Goal: Task Accomplishment & Management: Use online tool/utility

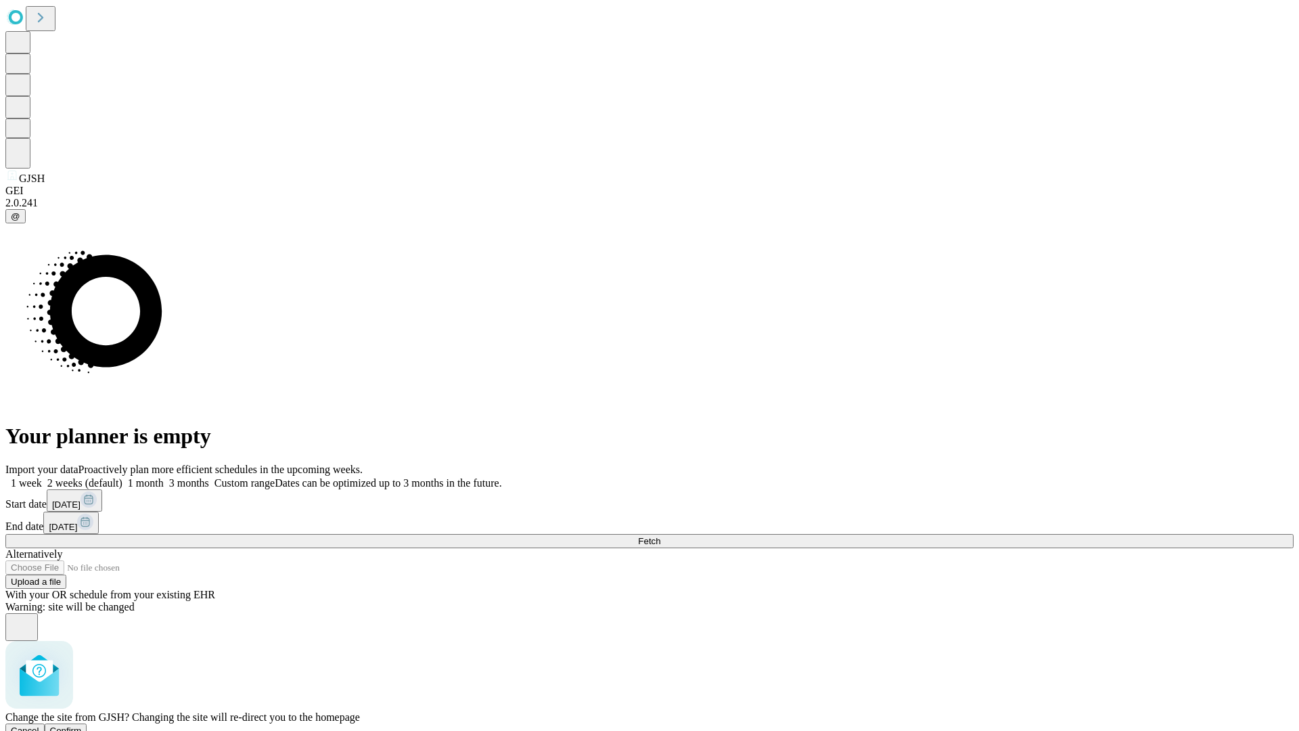
click at [82, 725] on span "Confirm" at bounding box center [66, 730] width 32 height 10
click at [122, 477] on label "2 weeks (default)" at bounding box center [82, 483] width 81 height 12
click at [660, 536] on span "Fetch" at bounding box center [649, 541] width 22 height 10
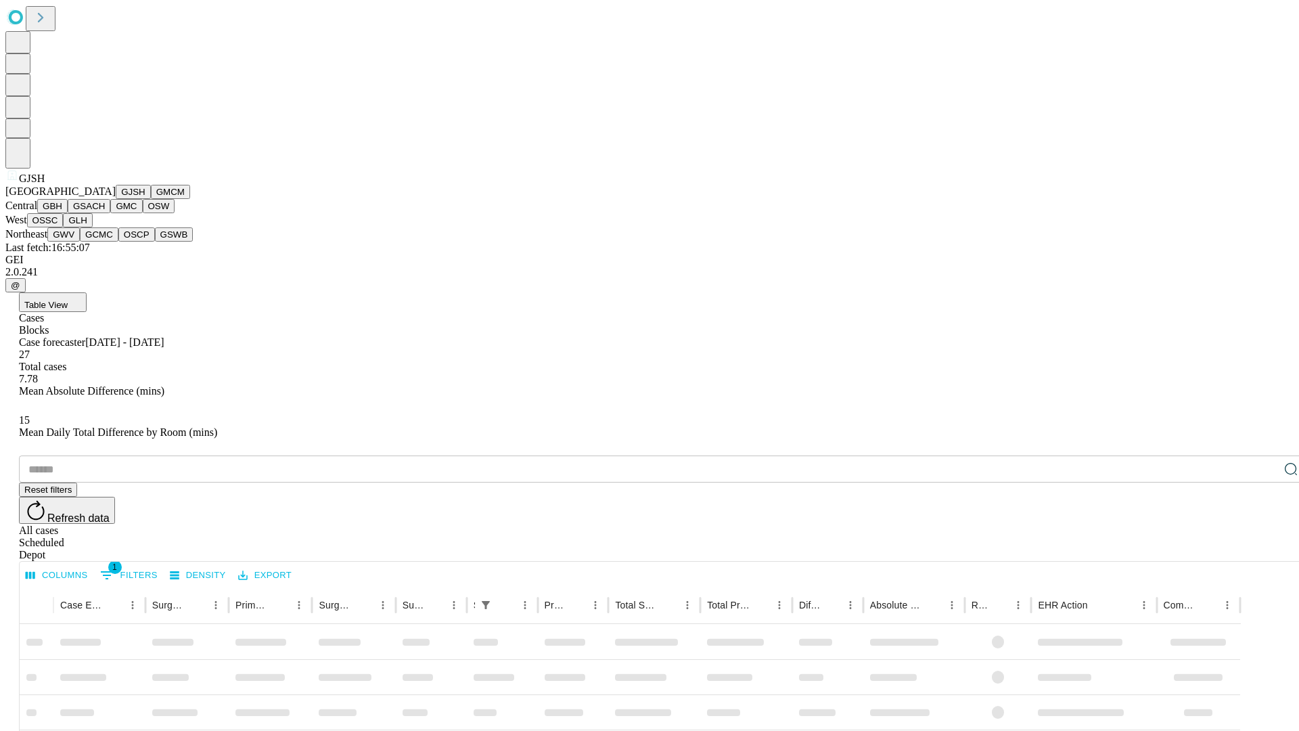
click at [151, 199] on button "GMCM" at bounding box center [170, 192] width 39 height 14
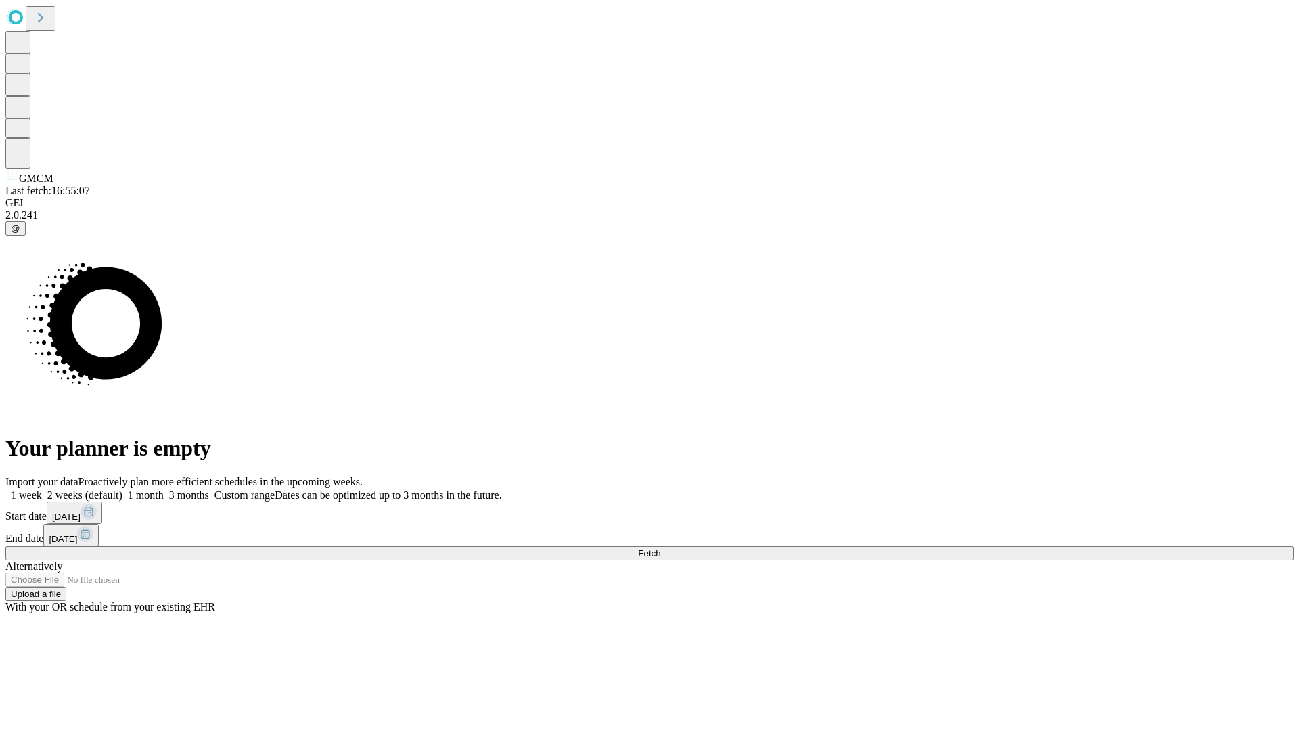
click at [122, 489] on label "2 weeks (default)" at bounding box center [82, 495] width 81 height 12
click at [660, 548] on span "Fetch" at bounding box center [649, 553] width 22 height 10
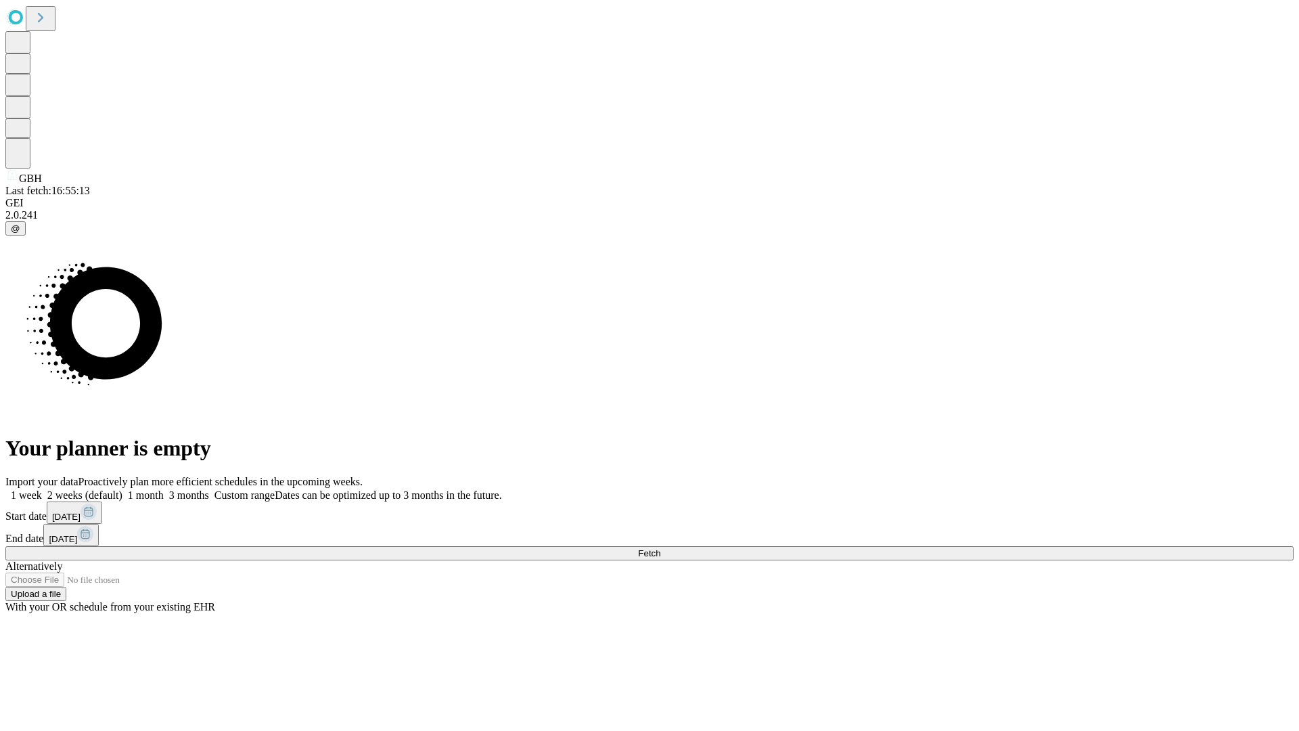
click at [660, 548] on span "Fetch" at bounding box center [649, 553] width 22 height 10
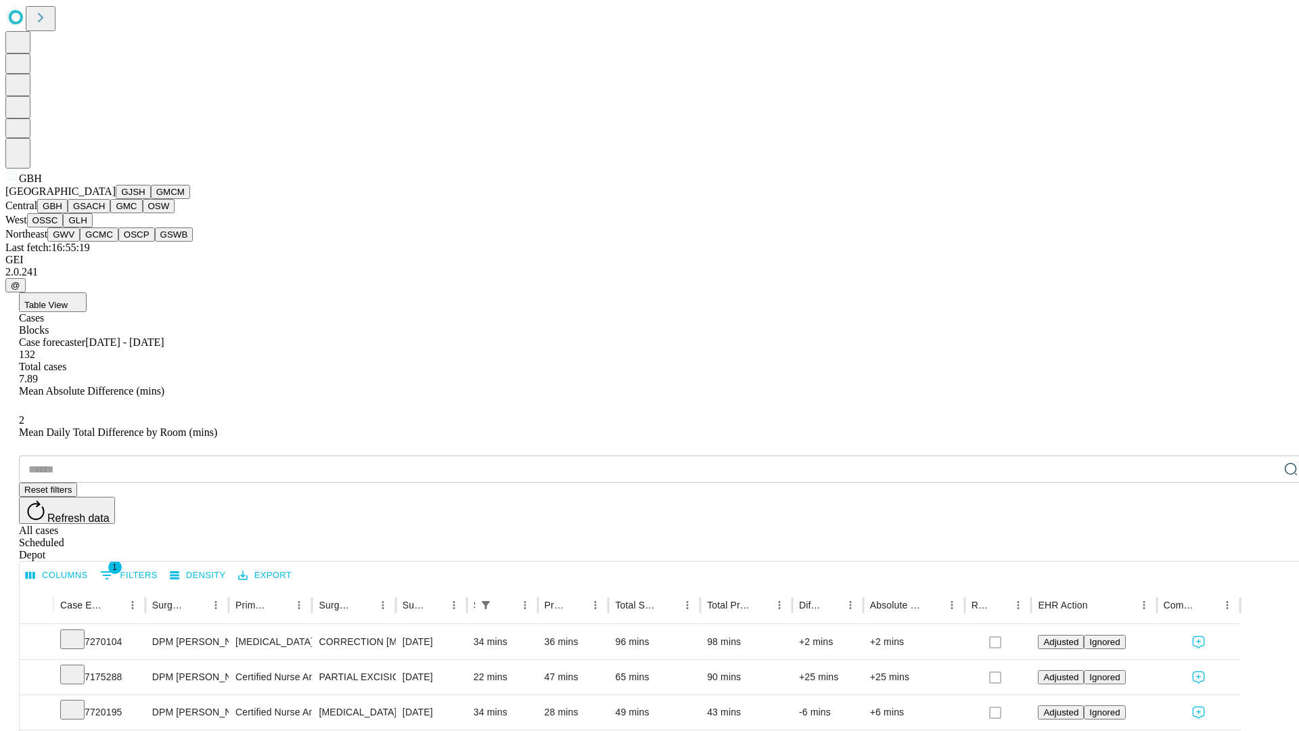
click at [105, 213] on button "GSACH" at bounding box center [89, 206] width 43 height 14
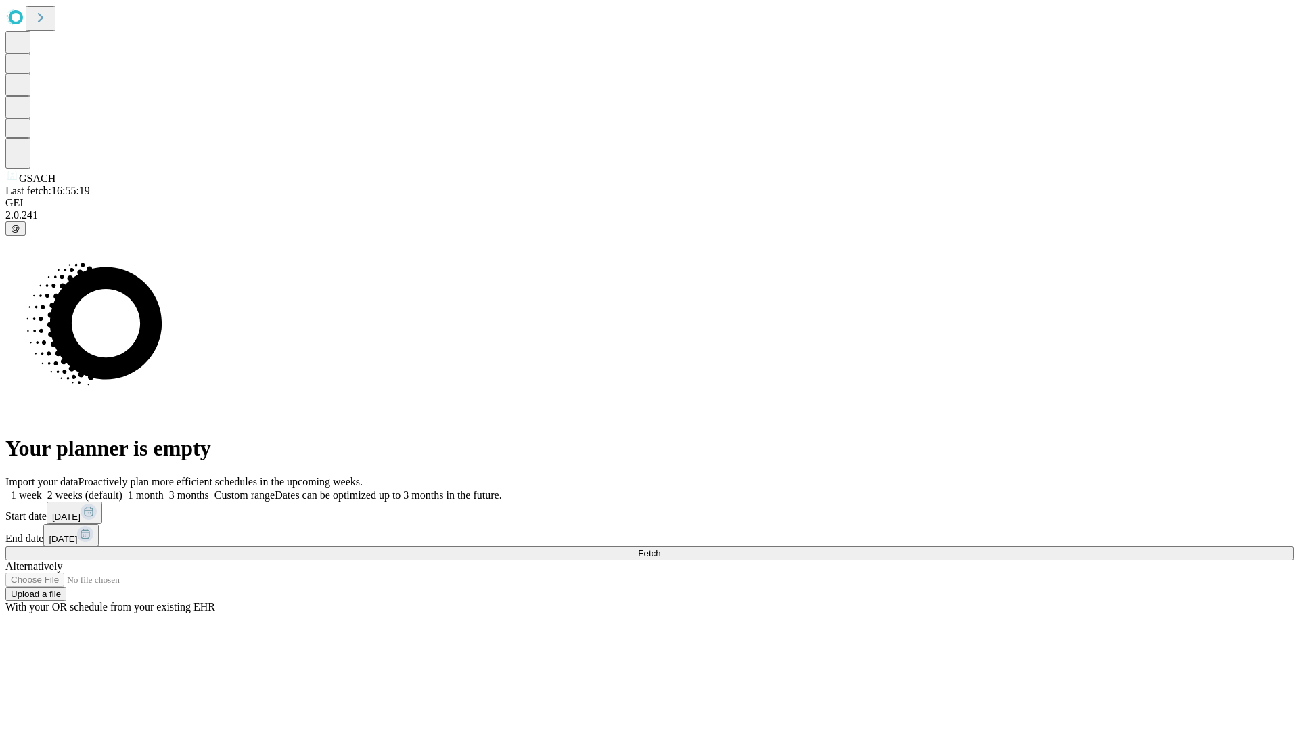
click at [122, 489] on label "2 weeks (default)" at bounding box center [82, 495] width 81 height 12
click at [660, 548] on span "Fetch" at bounding box center [649, 553] width 22 height 10
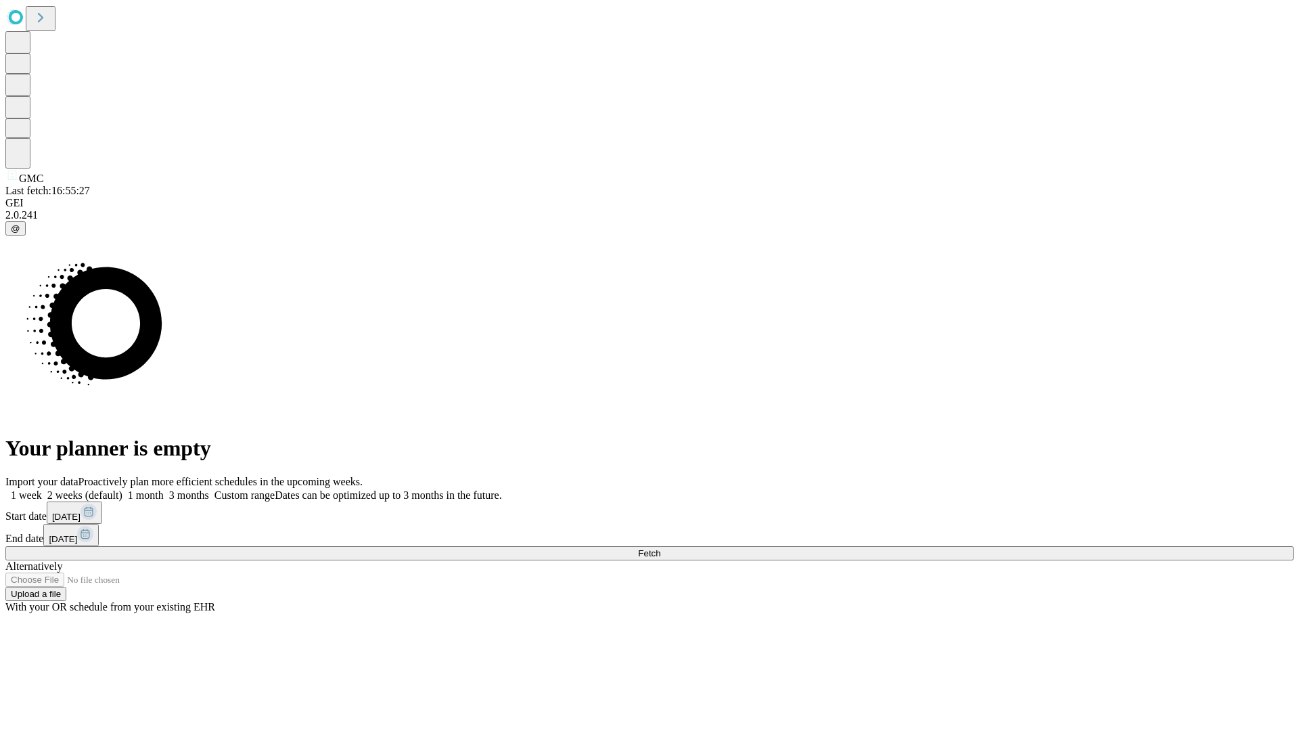
click at [122, 489] on label "2 weeks (default)" at bounding box center [82, 495] width 81 height 12
click at [660, 548] on span "Fetch" at bounding box center [649, 553] width 22 height 10
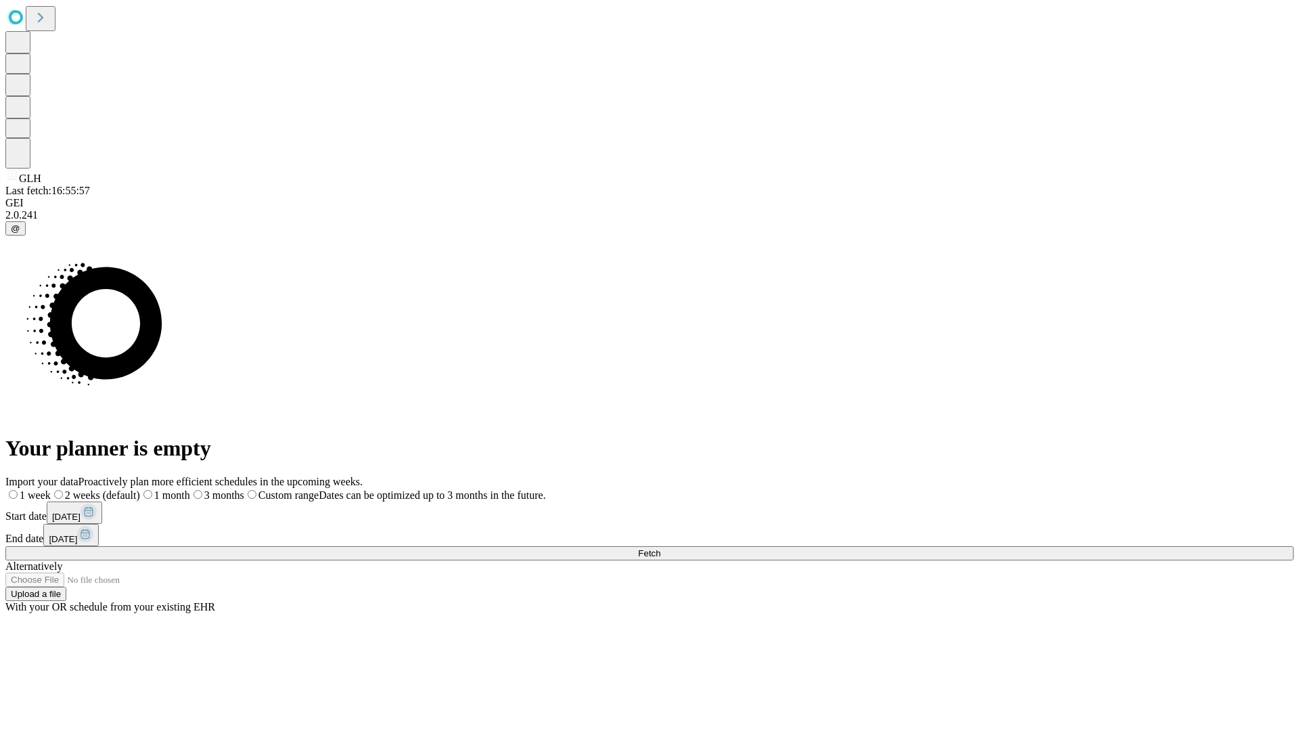
click at [140, 489] on label "2 weeks (default)" at bounding box center [95, 495] width 89 height 12
click at [660, 548] on span "Fetch" at bounding box center [649, 553] width 22 height 10
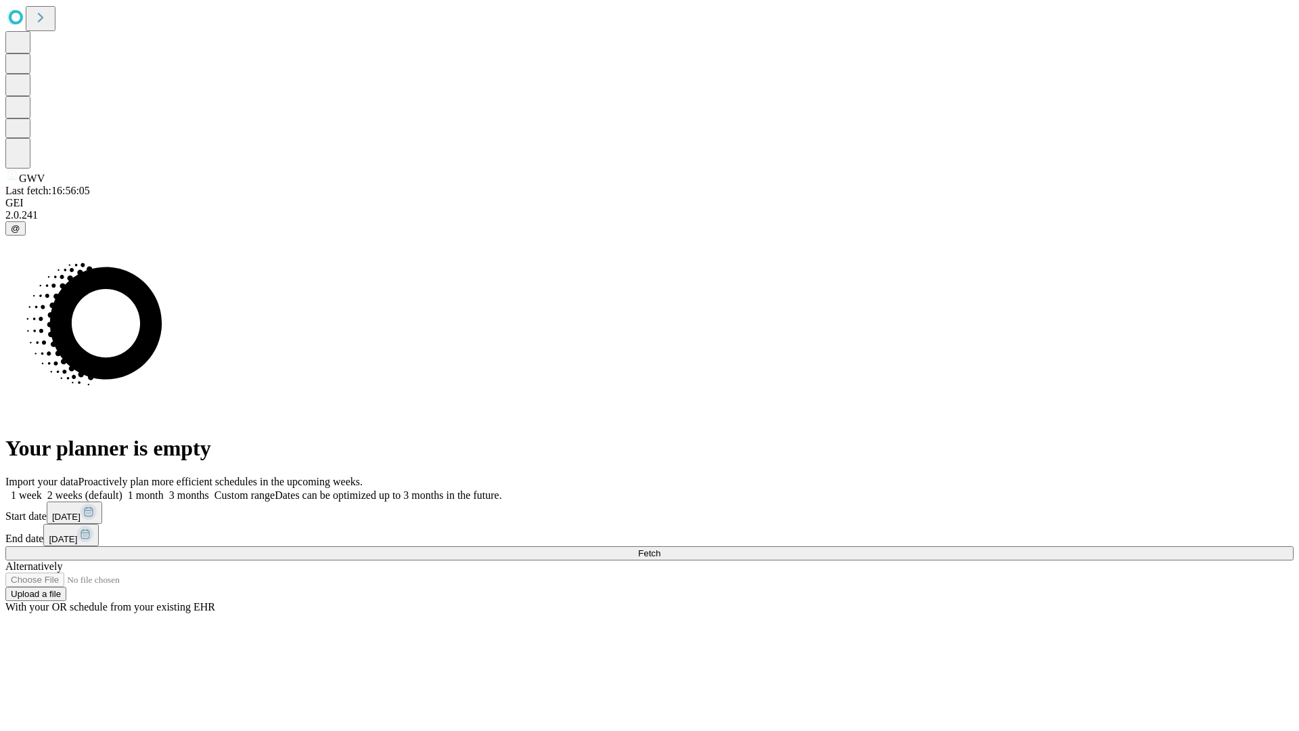
click at [122, 489] on label "2 weeks (default)" at bounding box center [82, 495] width 81 height 12
click at [660, 548] on span "Fetch" at bounding box center [649, 553] width 22 height 10
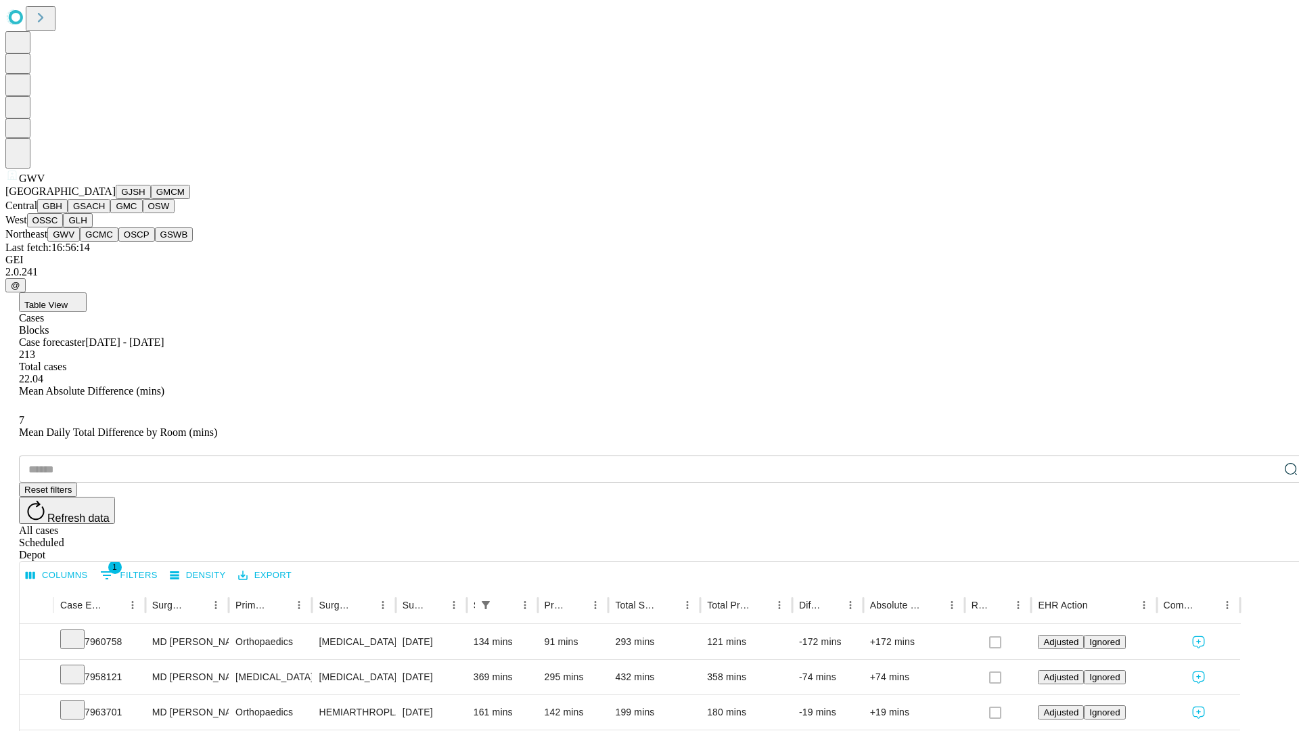
click at [105, 242] on button "GCMC" at bounding box center [99, 234] width 39 height 14
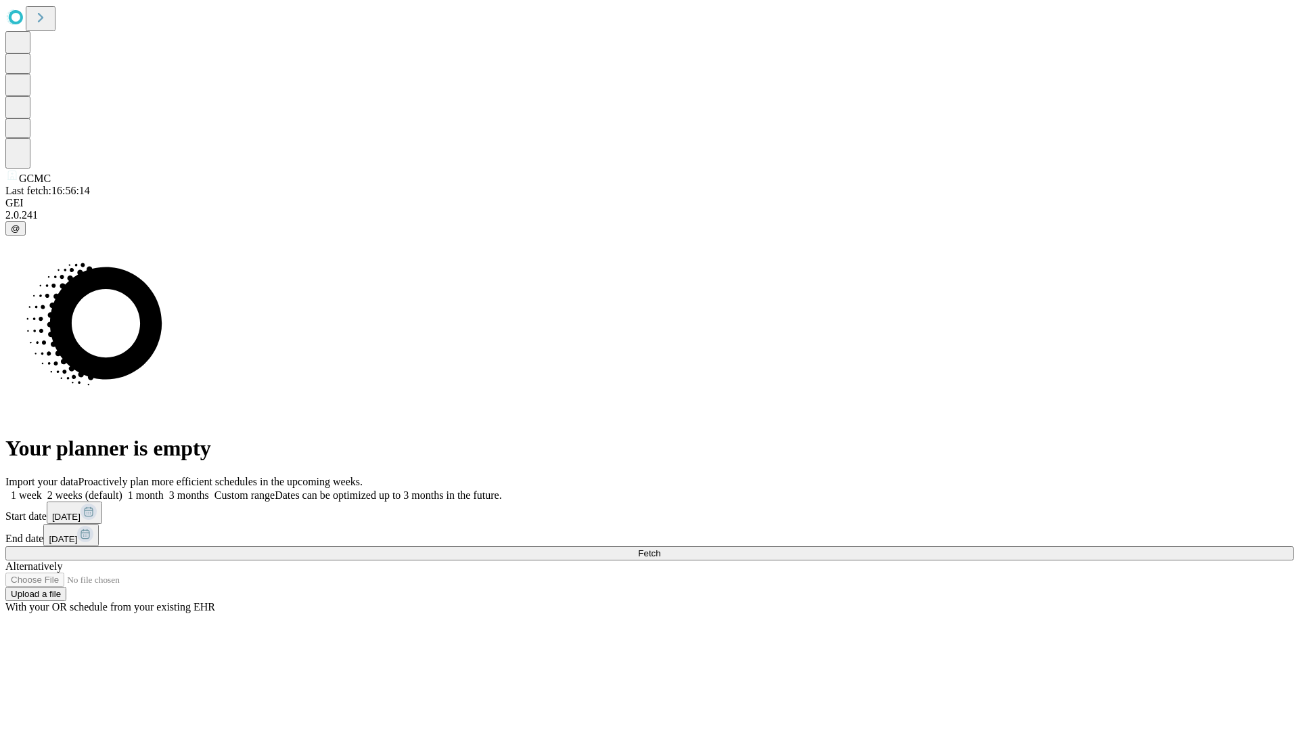
click at [122, 489] on label "2 weeks (default)" at bounding box center [82, 495] width 81 height 12
click at [660, 548] on span "Fetch" at bounding box center [649, 553] width 22 height 10
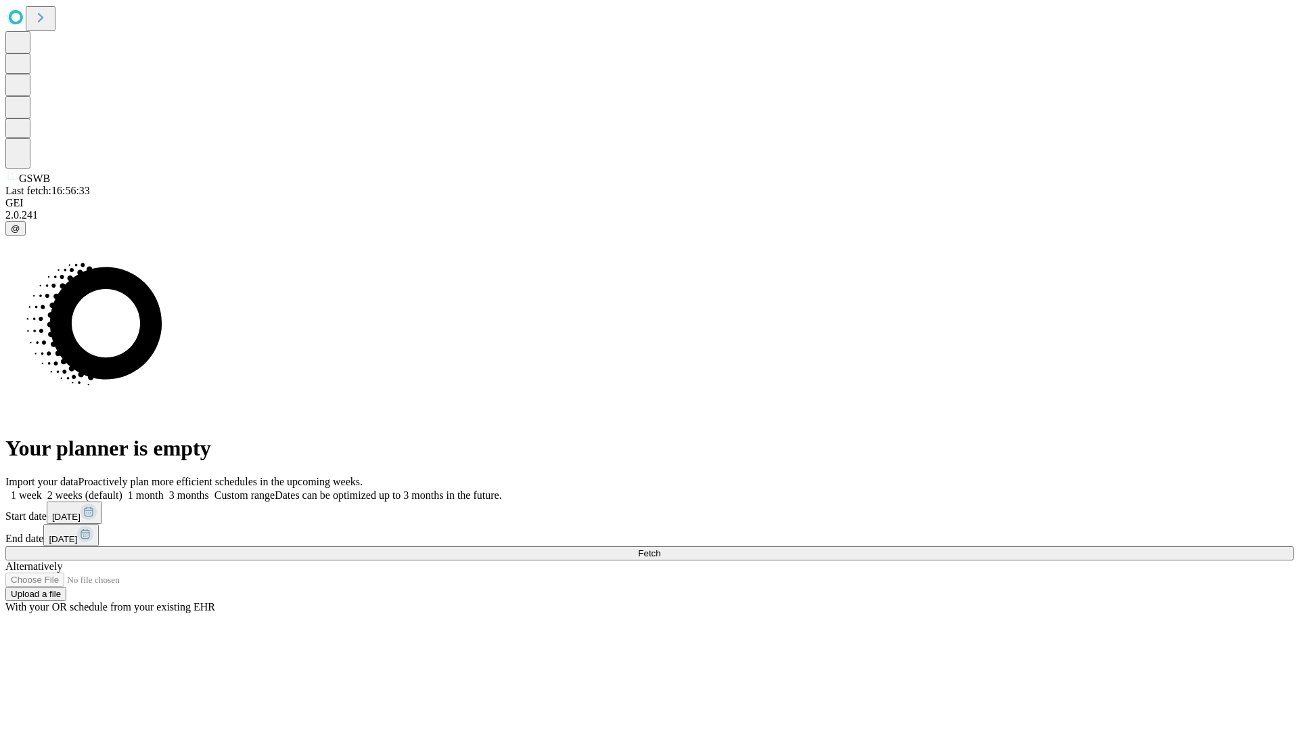
click at [660, 548] on span "Fetch" at bounding box center [649, 553] width 22 height 10
